Goal: Information Seeking & Learning: Learn about a topic

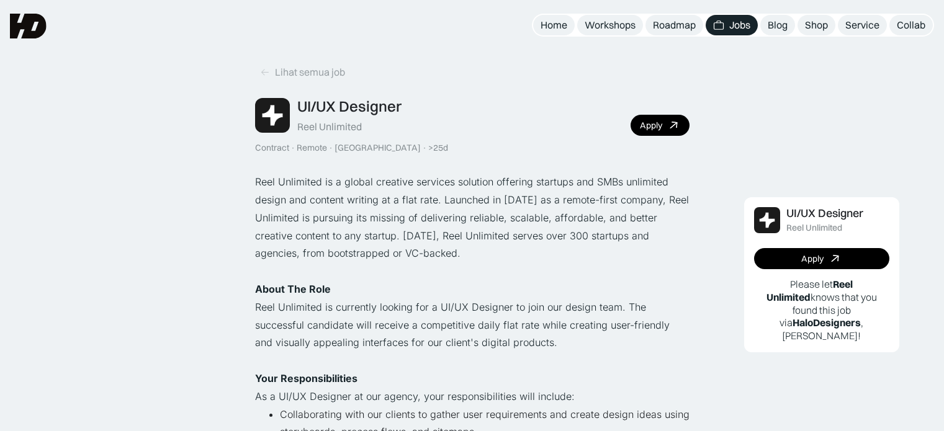
scroll to position [124, 0]
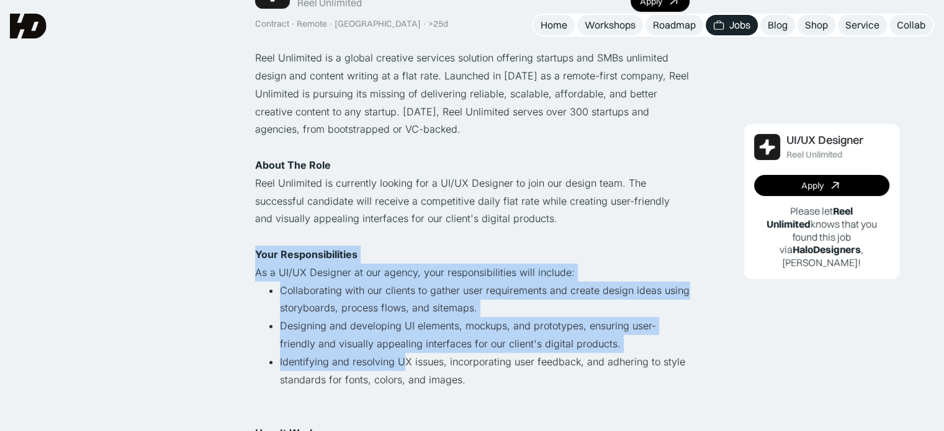
click at [405, 357] on li "Identifying and resolving UX issues, incorporating user feedback, and adhering …" at bounding box center [485, 379] width 410 height 53
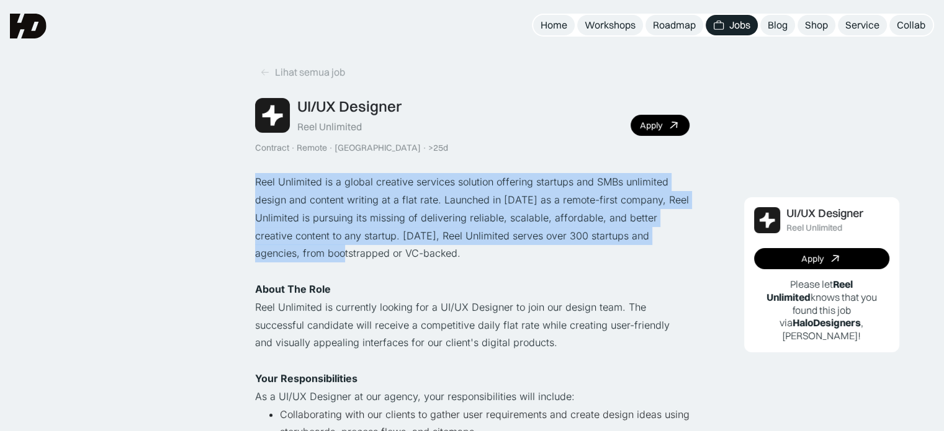
drag, startPoint x: 233, startPoint y: 173, endPoint x: 344, endPoint y: 312, distance: 177.5
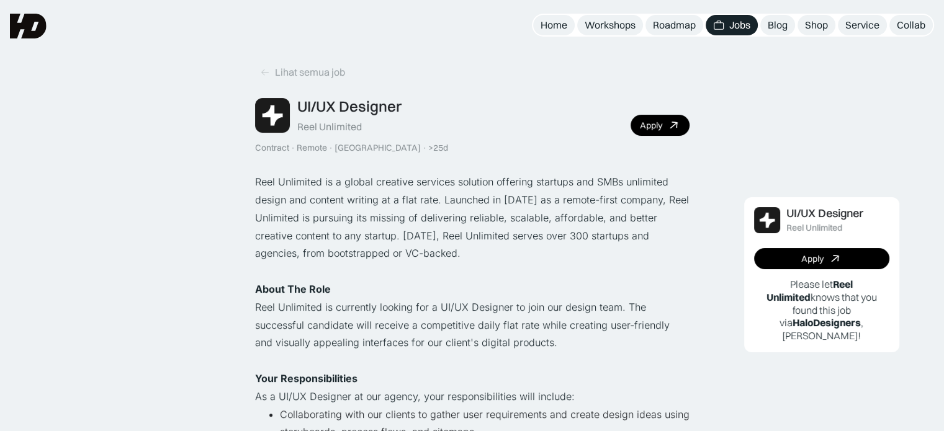
click at [353, 317] on p "Reel Unlimited is currently looking for a UI/UX Designer to join our design tea…" at bounding box center [472, 325] width 434 height 53
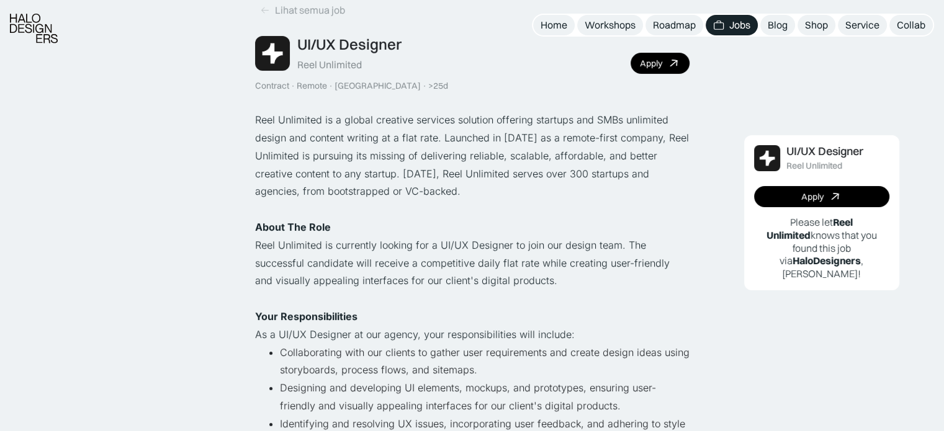
scroll to position [124, 0]
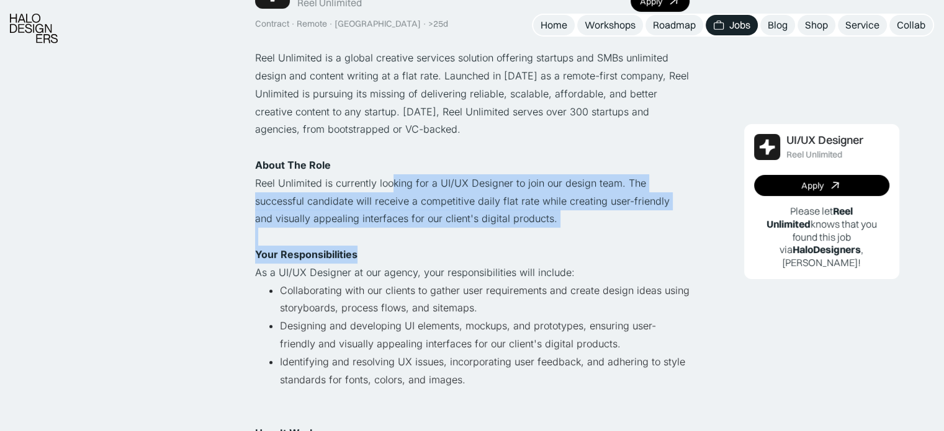
drag, startPoint x: 390, startPoint y: 192, endPoint x: 389, endPoint y: 256, distance: 63.9
click at [389, 256] on p "‍ Your Responsibilities ‍" at bounding box center [472, 255] width 434 height 18
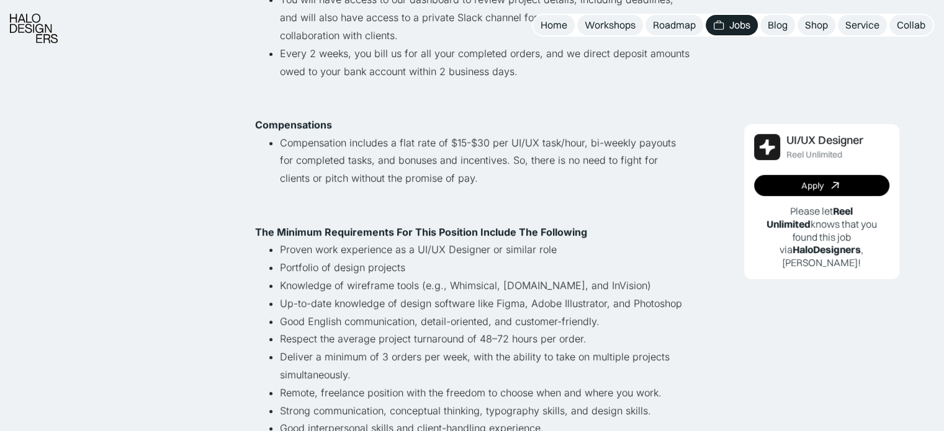
scroll to position [683, 0]
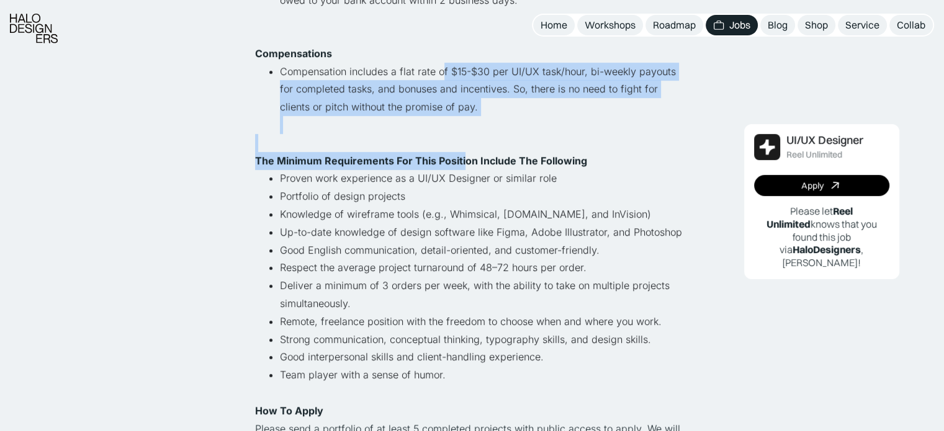
drag, startPoint x: 439, startPoint y: 68, endPoint x: 464, endPoint y: 169, distance: 104.6
click at [464, 169] on li "Proven work experience as a UI/UX Designer or similar role" at bounding box center [485, 178] width 410 height 18
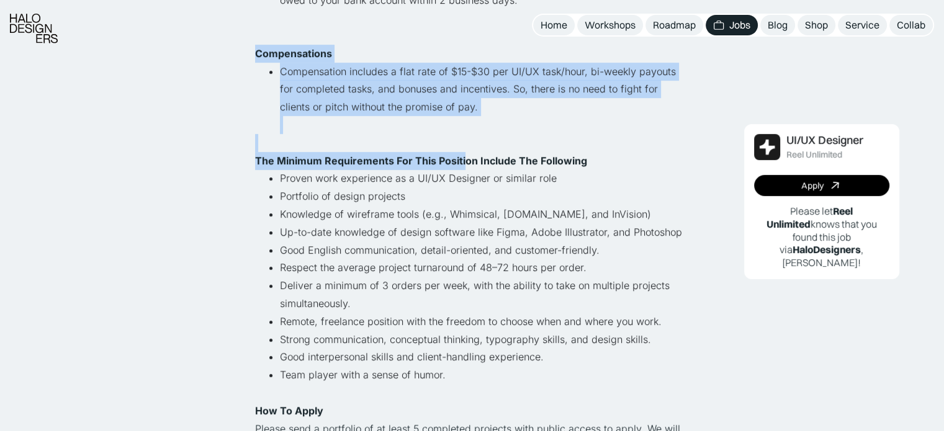
drag, startPoint x: 430, startPoint y: 71, endPoint x: 500, endPoint y: 215, distance: 160.2
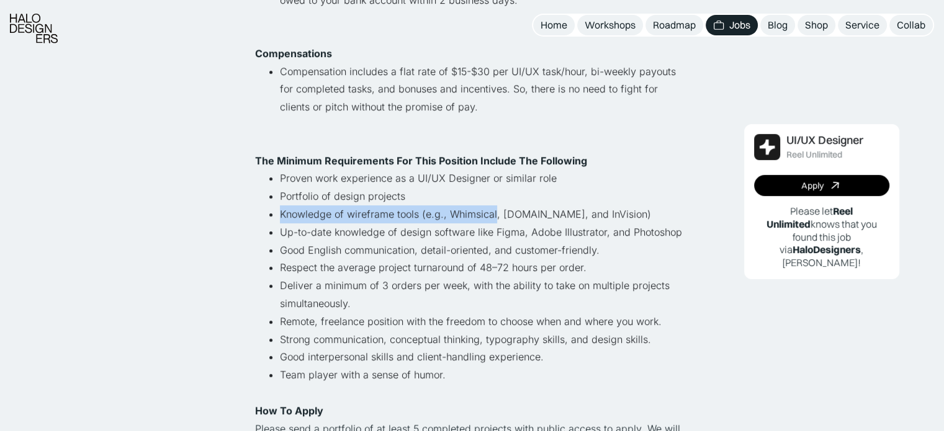
click at [495, 209] on ul "Proven work experience as a UI/UX Designer or similar role Portfolio of design …" at bounding box center [472, 285] width 434 height 232
click at [500, 216] on li "Knowledge of wireframe tools (e.g., Whimsical, [DOMAIN_NAME], and InVision)" at bounding box center [485, 214] width 410 height 18
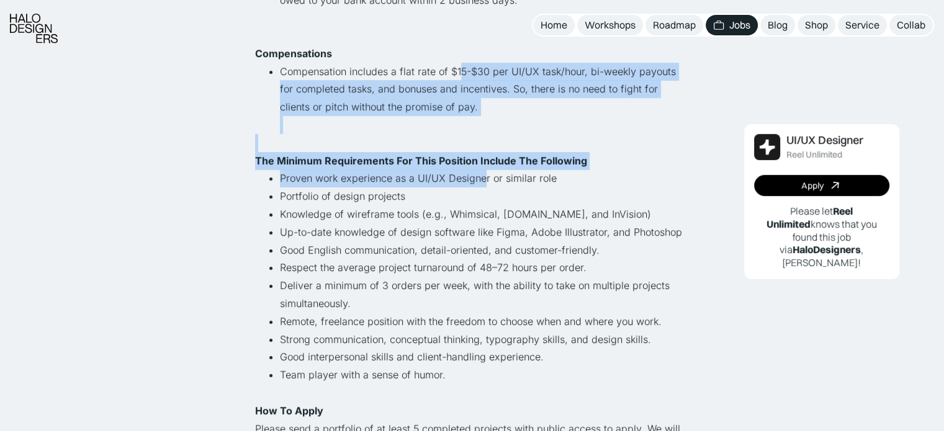
drag, startPoint x: 460, startPoint y: 71, endPoint x: 503, endPoint y: 220, distance: 155.8
click at [503, 220] on li "Knowledge of wireframe tools (e.g., Whimsical, [DOMAIN_NAME], and InVision)" at bounding box center [485, 214] width 410 height 18
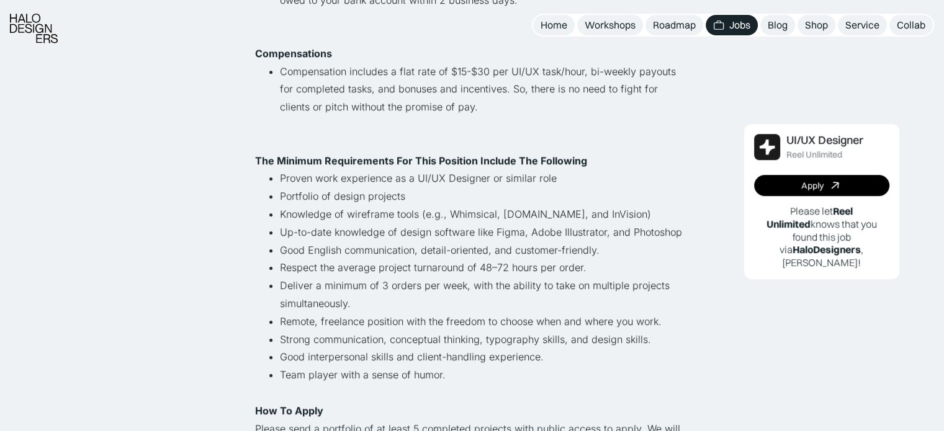
click at [506, 228] on li "Up-to-date knowledge of design software like Figma, Adobe Illustrator, and Phot…" at bounding box center [485, 232] width 410 height 18
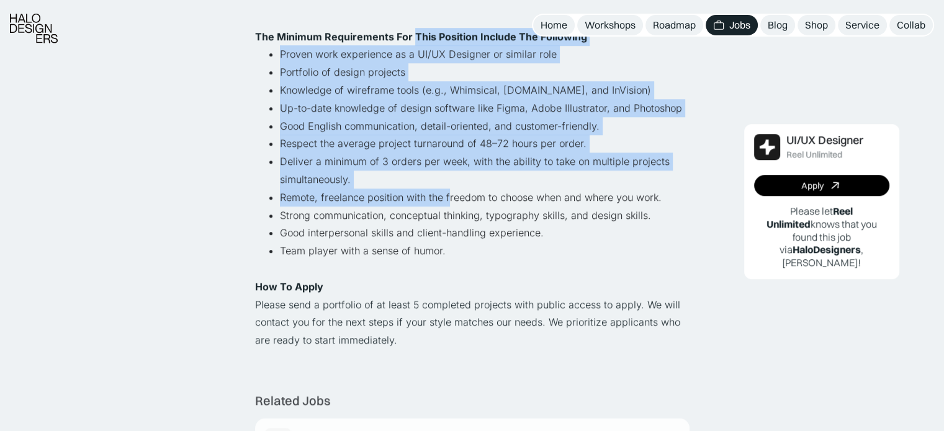
drag, startPoint x: 413, startPoint y: 50, endPoint x: 459, endPoint y: 225, distance: 180.9
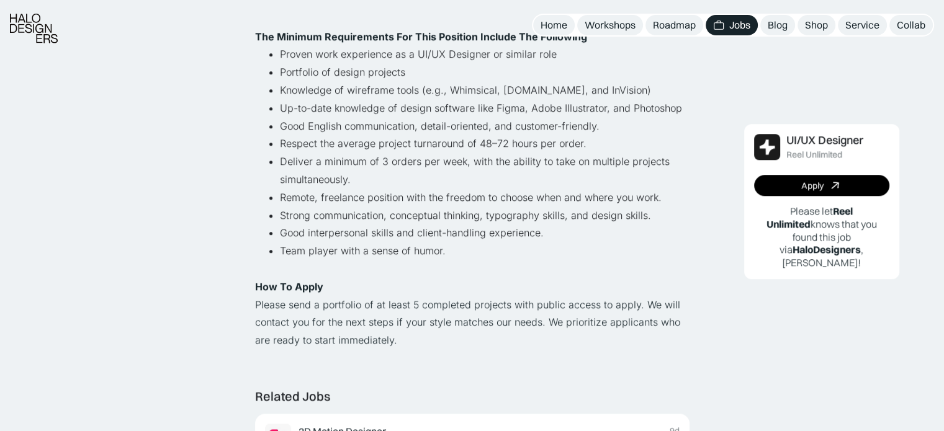
click at [459, 225] on li "Good interpersonal skills and client-handling experience." at bounding box center [485, 233] width 410 height 18
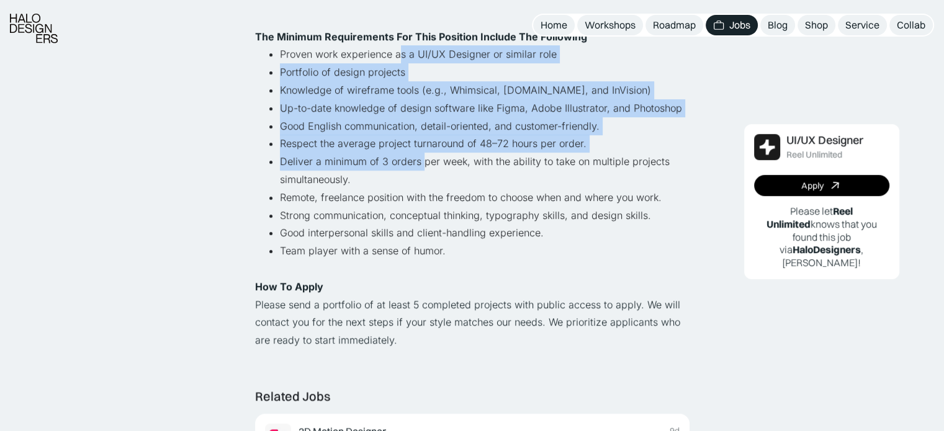
drag, startPoint x: 398, startPoint y: 47, endPoint x: 444, endPoint y: 225, distance: 184.1
click at [444, 224] on ul "Proven work experience as a UI/UX Designer or similar role Portfolio of design …" at bounding box center [472, 161] width 434 height 232
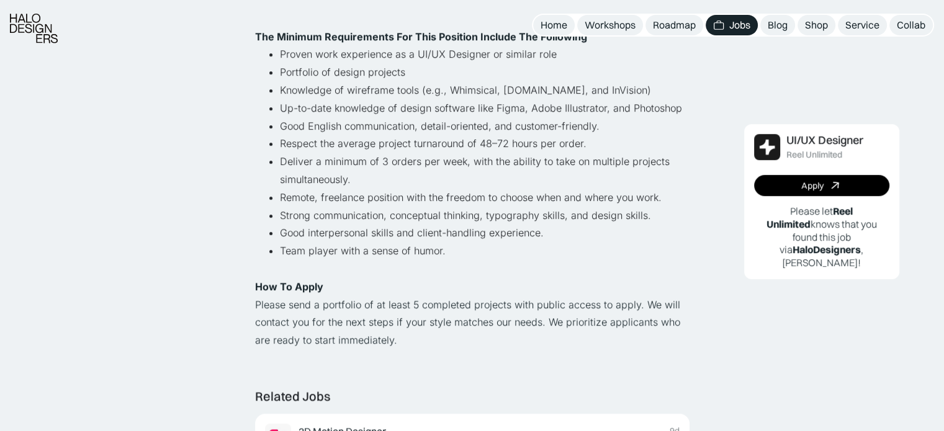
click at [449, 234] on li "Good interpersonal skills and client-handling experience." at bounding box center [485, 233] width 410 height 18
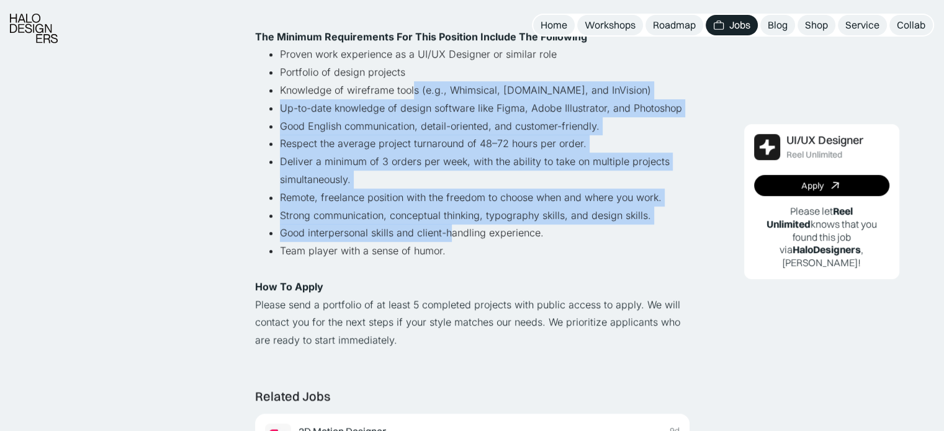
drag, startPoint x: 413, startPoint y: 86, endPoint x: 465, endPoint y: 274, distance: 194.5
click at [463, 270] on ul "Proven work experience as a UI/UX Designer or similar role Portfolio of design …" at bounding box center [472, 161] width 434 height 232
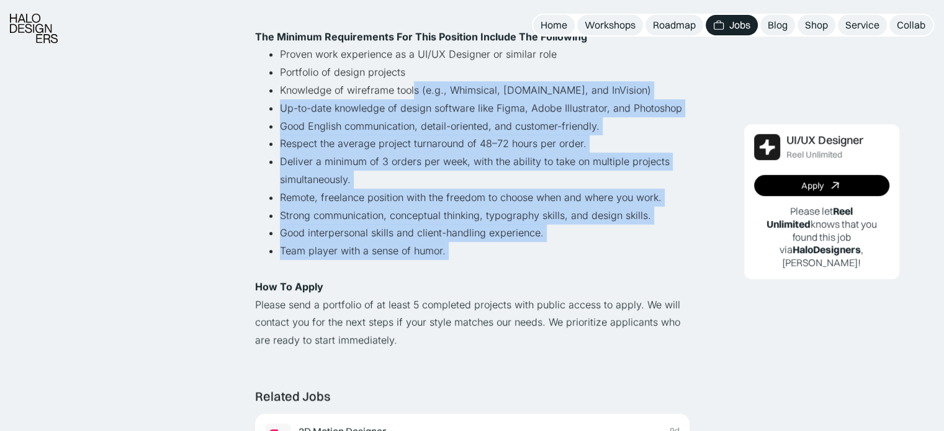
click at [467, 277] on li "Team player with a sense of humor." at bounding box center [485, 260] width 410 height 36
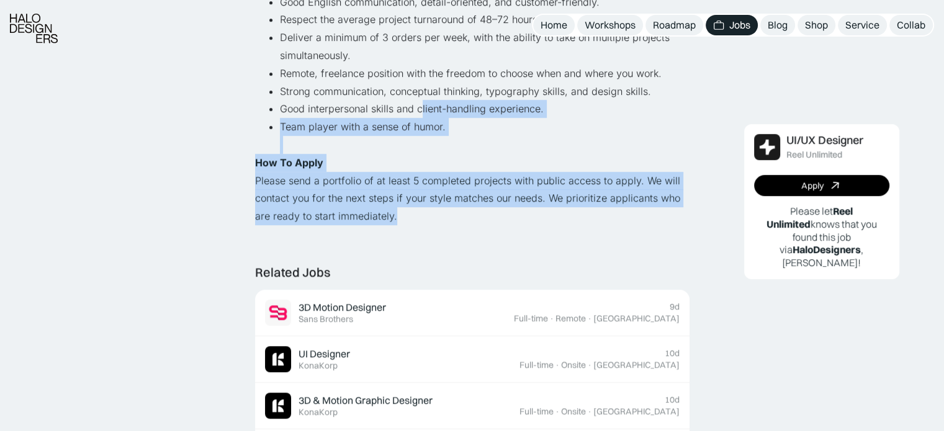
drag, startPoint x: 423, startPoint y: 146, endPoint x: 464, endPoint y: 266, distance: 126.4
click at [461, 263] on div "Lihat semua job UI/UX Designer Reel Unlimited Contract · Remote · [GEOGRAPHIC_D…" at bounding box center [472, 108] width 434 height 2028
click at [464, 266] on div "Related Jobs 3D Motion Designer Featured Sans Brothers 9d Full-time · Remote · …" at bounding box center [472, 417] width 434 height 304
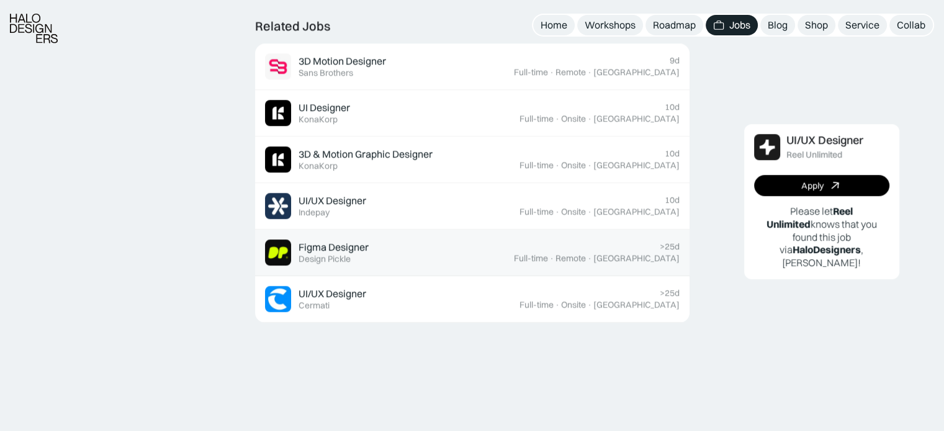
scroll to position [1179, 0]
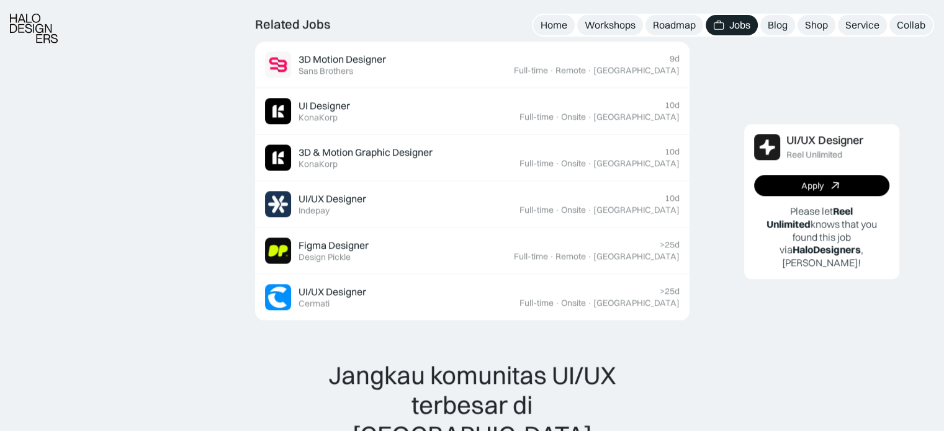
drag, startPoint x: 840, startPoint y: 118, endPoint x: 838, endPoint y: 101, distance: 16.9
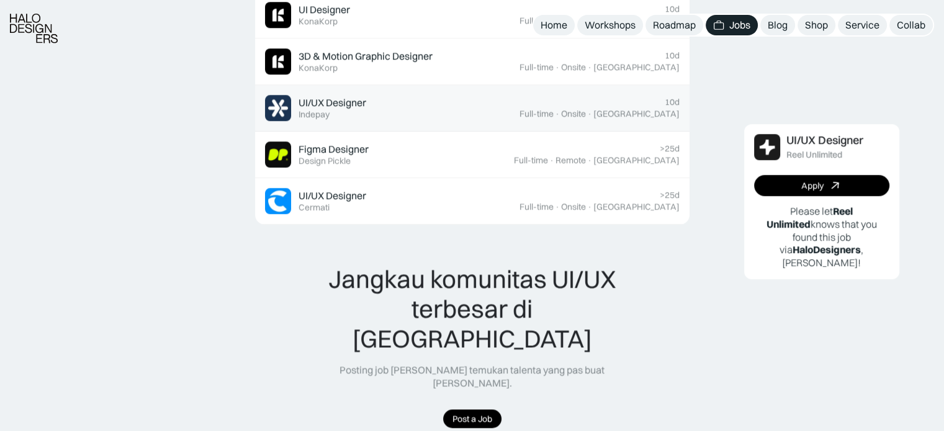
scroll to position [1427, 0]
